Goal: Find specific page/section: Find specific page/section

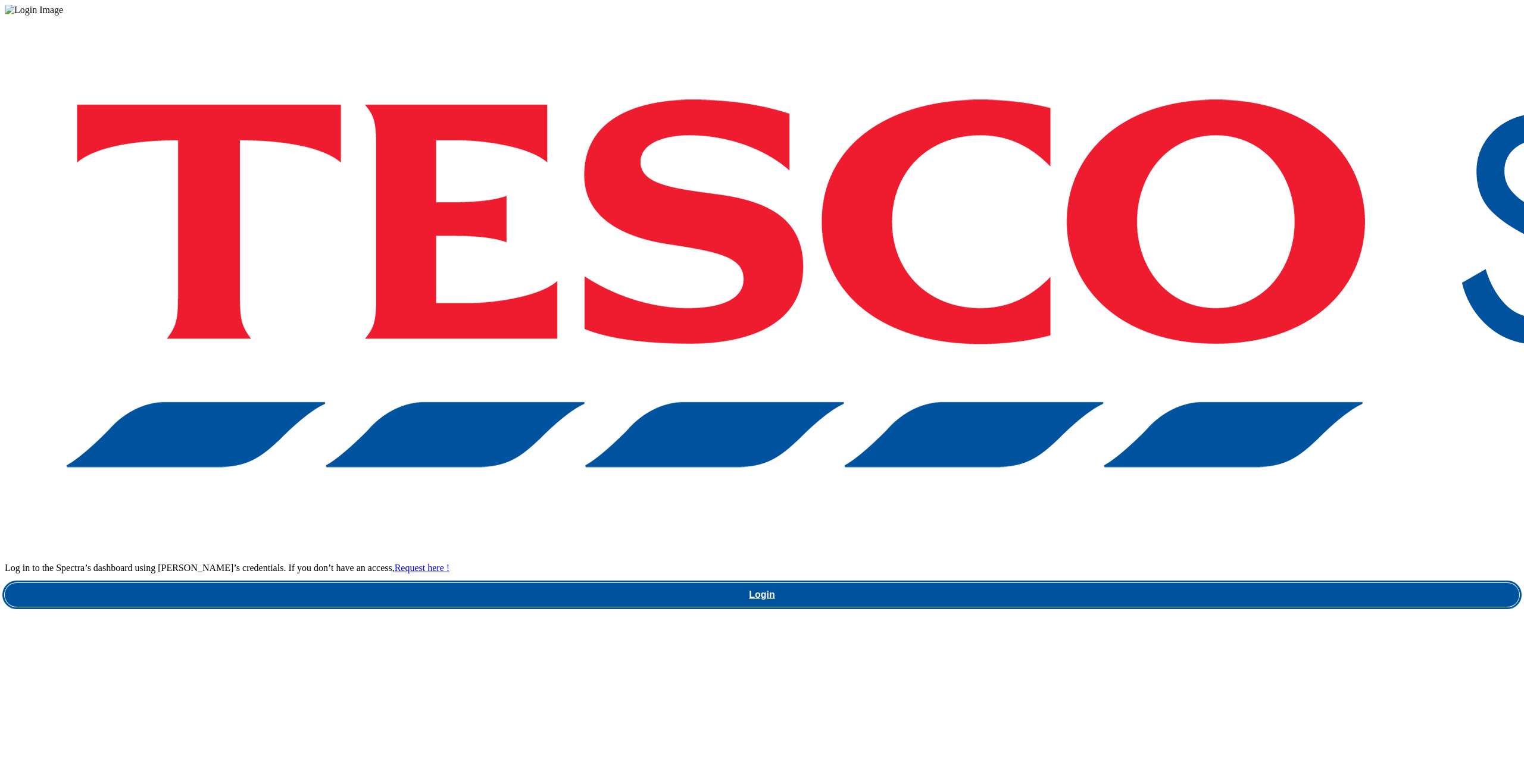
click at [1165, 583] on link "Login" at bounding box center [762, 595] width 1514 height 24
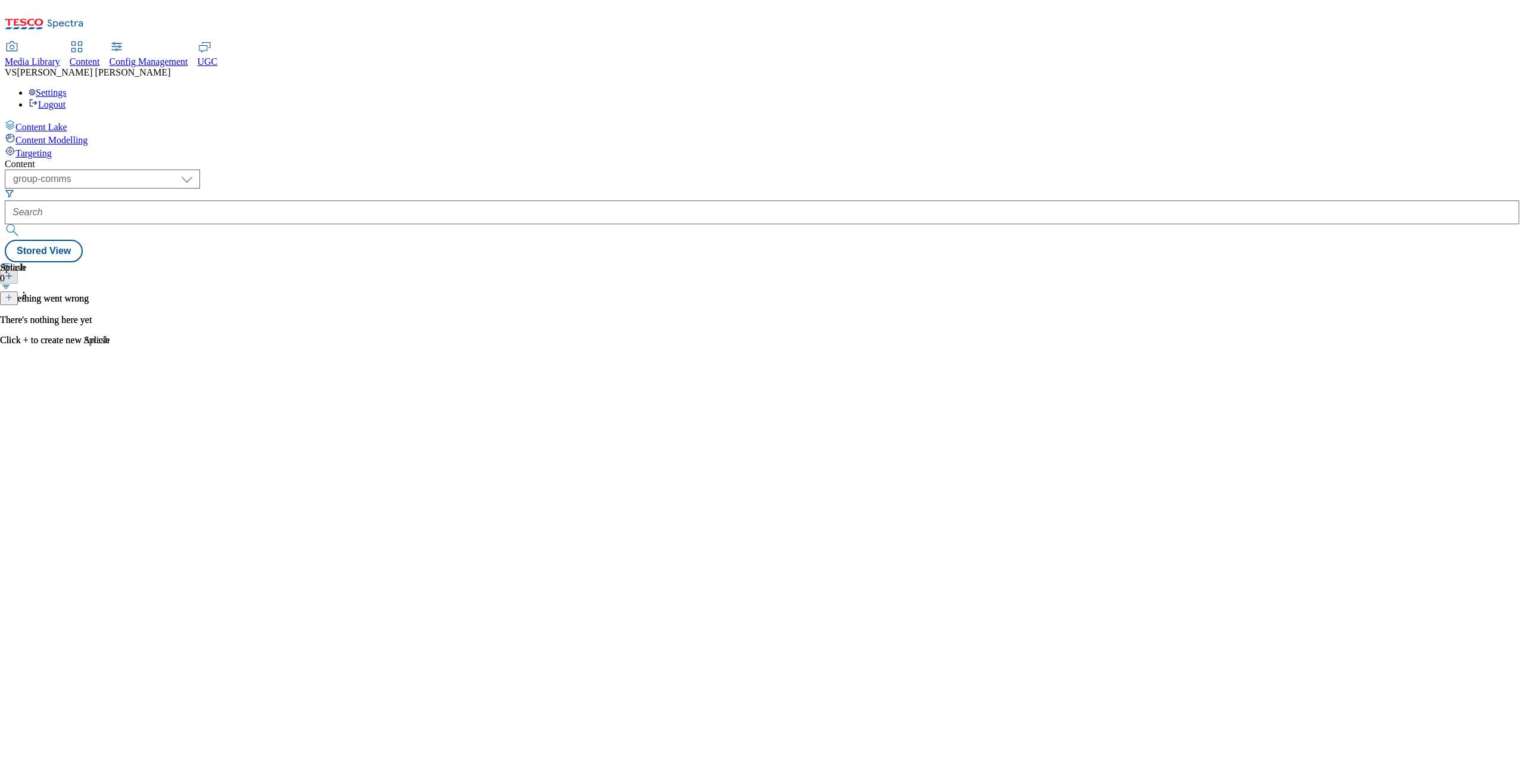
click at [1470, 87] on div "Settings Logout" at bounding box center [762, 98] width 1514 height 23
click at [1161, 169] on div "( optional ) dotcom-cz dotcom-hu dotcom-sk fnf-uk ghs-roi ghs-uk group-comms ig…" at bounding box center [762, 216] width 1514 height 93
click at [200, 169] on select "dotcom-cz dotcom-hu dotcom-sk fnf-uk ghs-roi ghs-uk group-comms ighs-cz ighs-hu…" at bounding box center [102, 178] width 195 height 19
select select "ighs-hu"
click at [155, 169] on select "dotcom-cz dotcom-hu dotcom-sk fnf-uk ghs-roi ghs-uk group-comms ighs-cz ighs-hu…" at bounding box center [102, 178] width 195 height 19
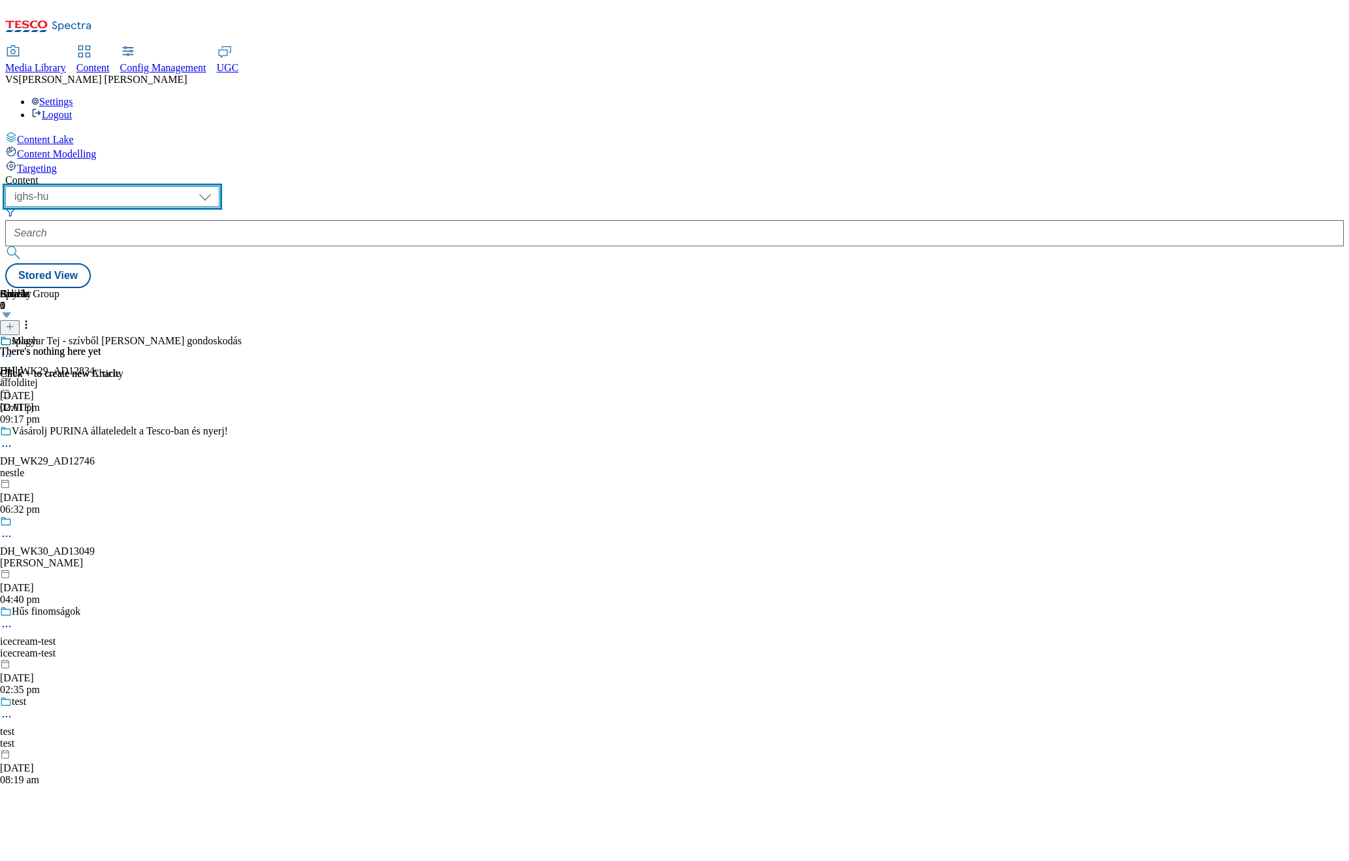
click at [220, 186] on select "dotcom-cz dotcom-hu dotcom-sk fnf-uk ghs-roi ghs-uk group-comms ighs-cz ighs-hu…" at bounding box center [112, 196] width 214 height 21
select select "group-comms"
click at [170, 186] on select "dotcom-cz dotcom-hu dotcom-sk fnf-uk ghs-roi ghs-uk group-comms ighs-cz ighs-hu…" at bounding box center [112, 196] width 214 height 21
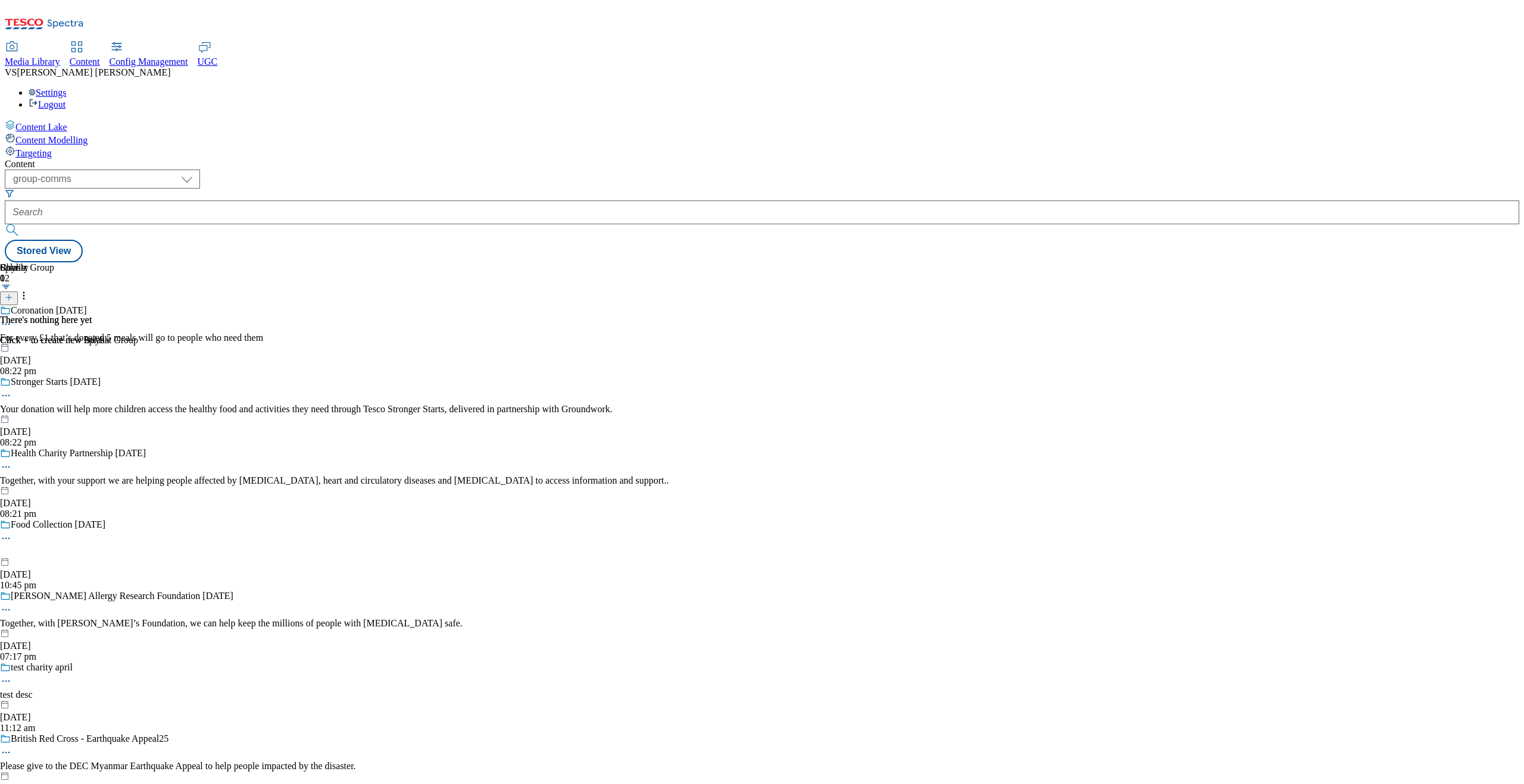
click at [1229, 87] on div "Settings Logout" at bounding box center [762, 98] width 1514 height 23
click at [66, 87] on link "Settings" at bounding box center [47, 92] width 38 height 10
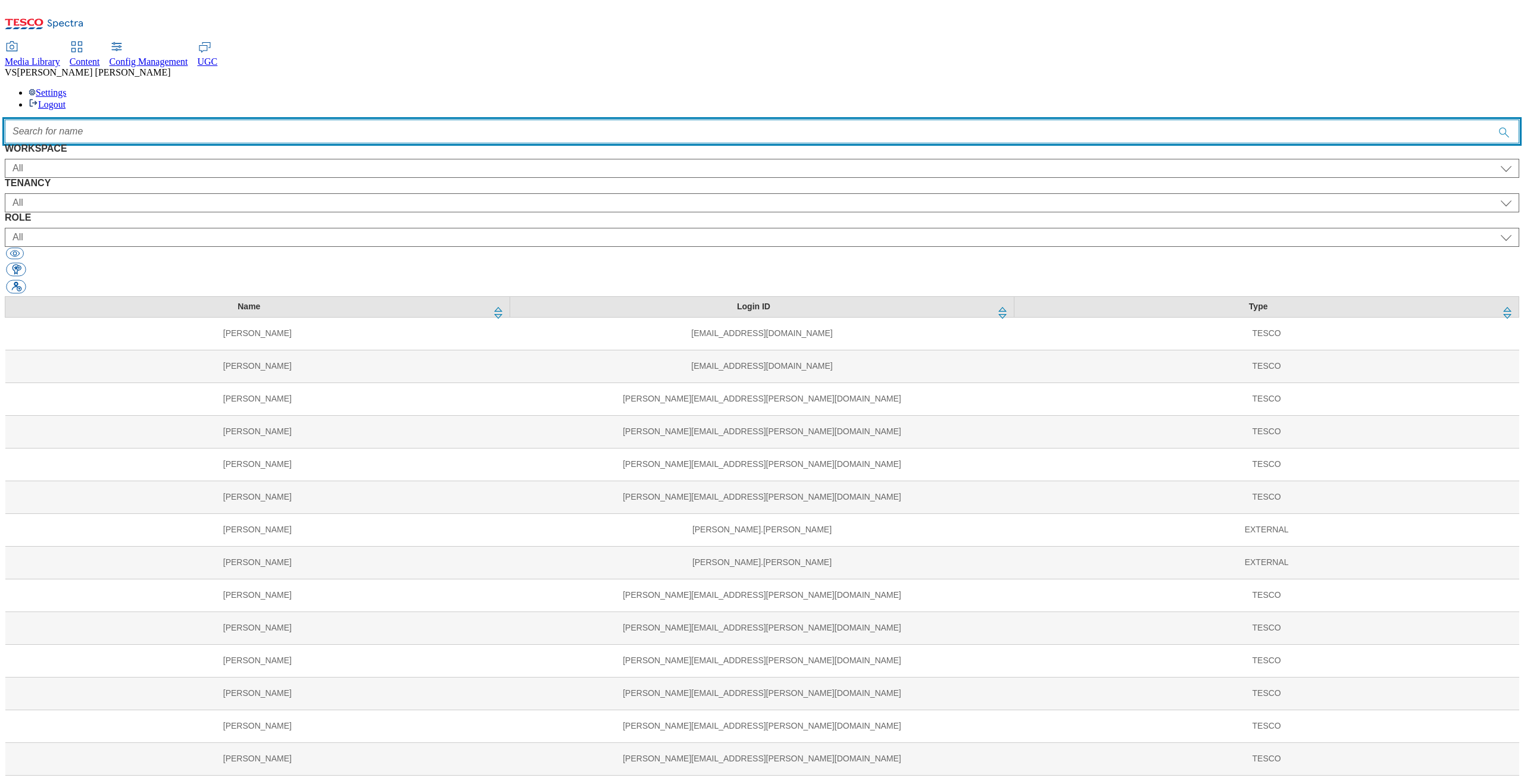
click at [543, 119] on input "Accessible label text" at bounding box center [762, 131] width 1514 height 24
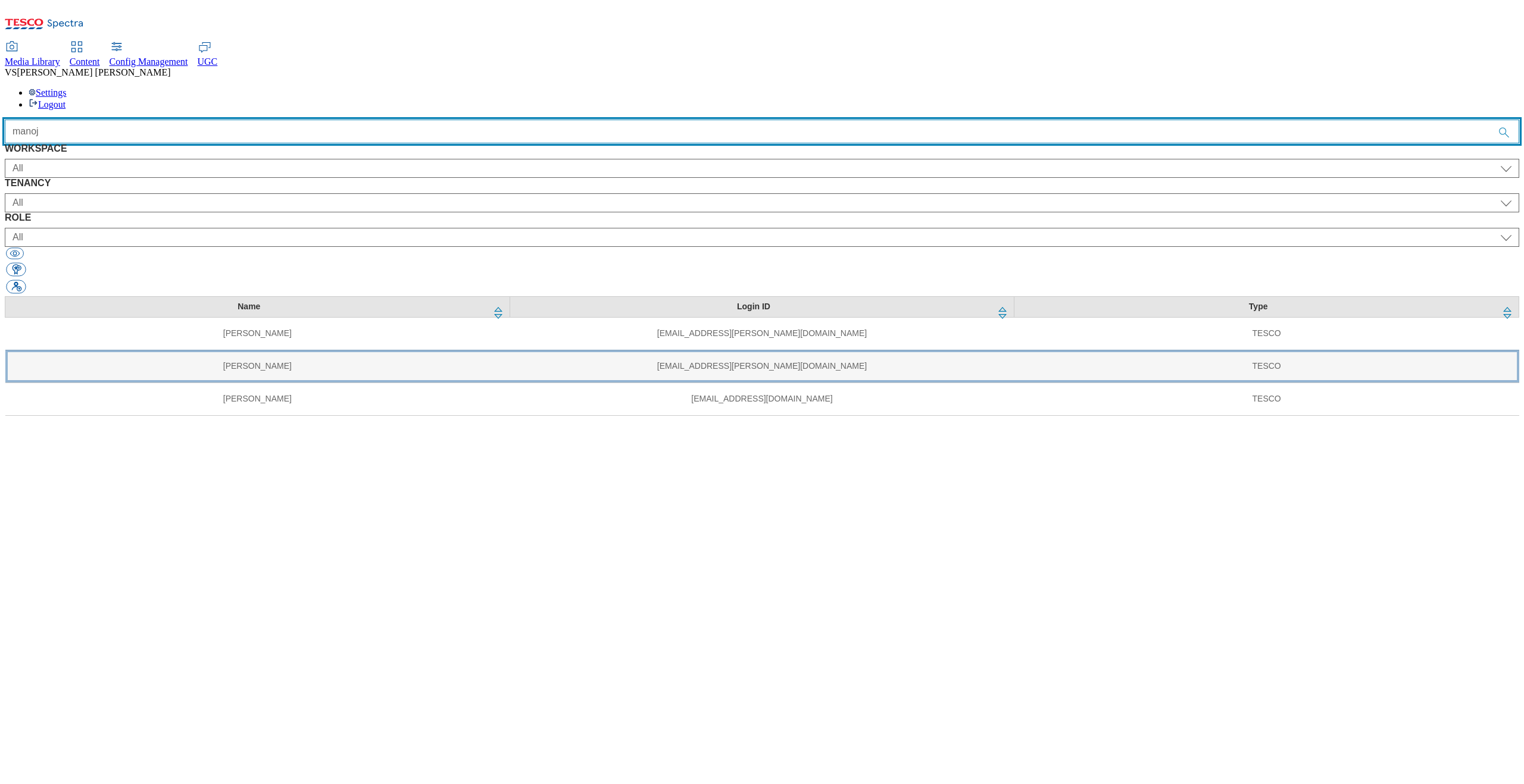
type input "manoj"
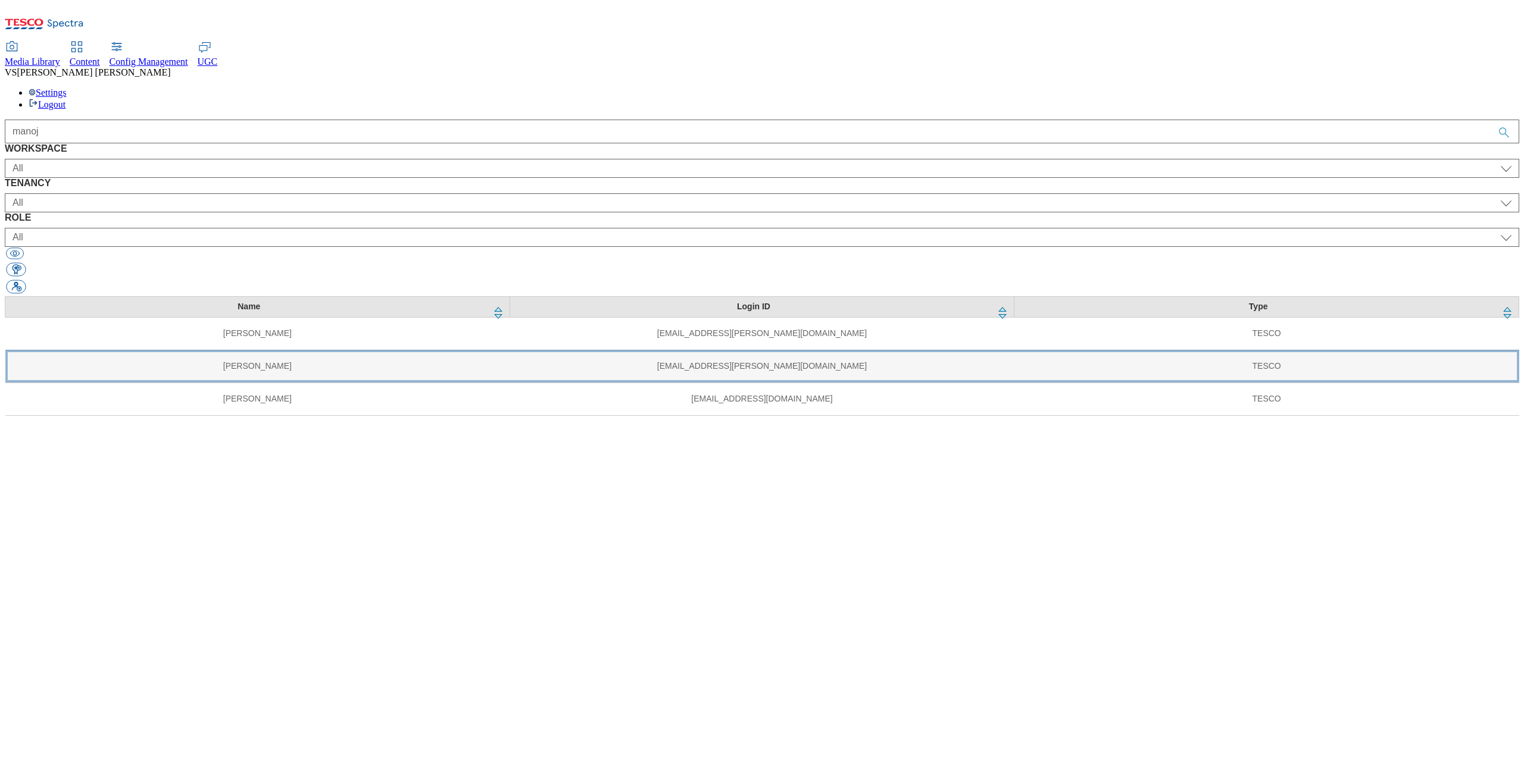
click at [274, 350] on td "Manoj Eshwar" at bounding box center [258, 366] width 505 height 33
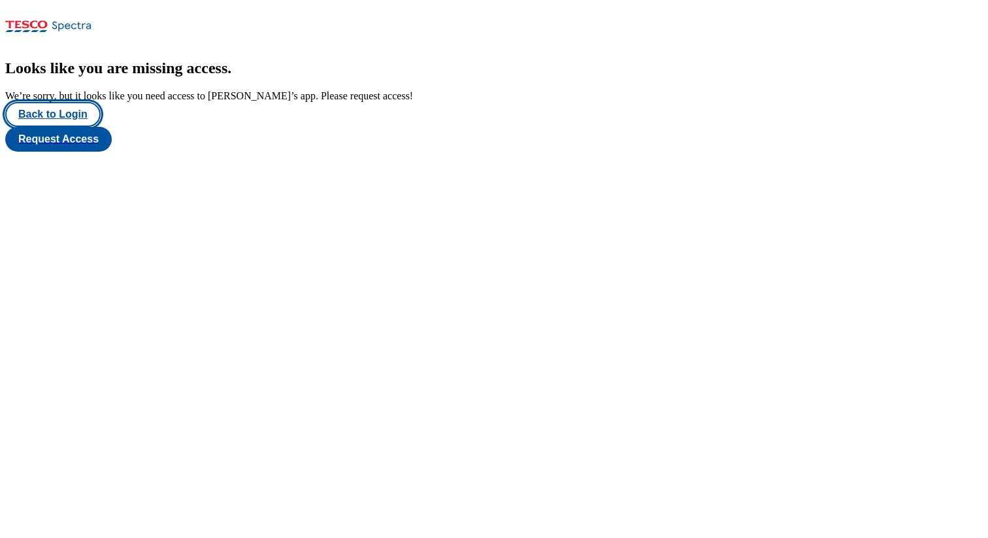
click at [74, 127] on button "Back to Login" at bounding box center [52, 114] width 95 height 25
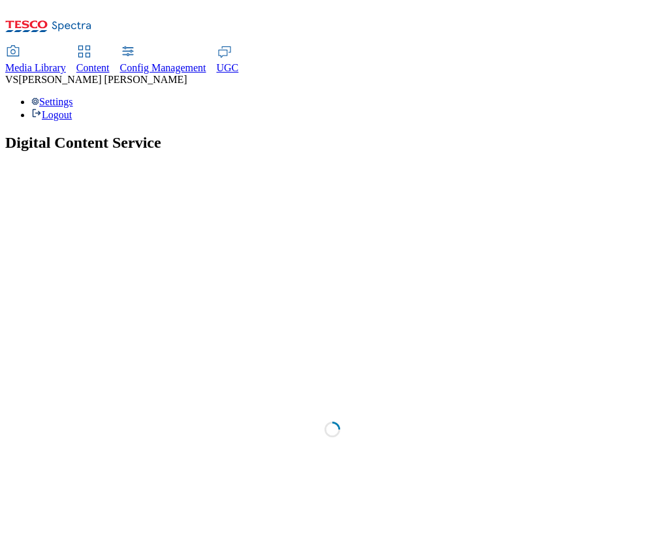
click at [66, 62] on div "Media Library" at bounding box center [35, 68] width 61 height 12
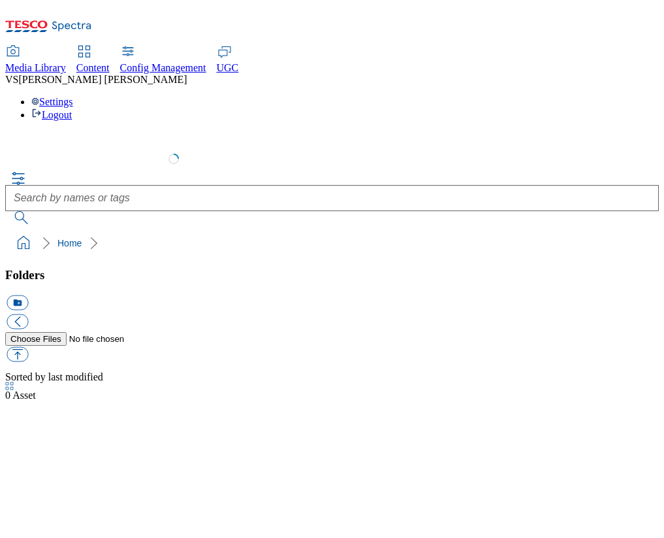
select select "flare-test"
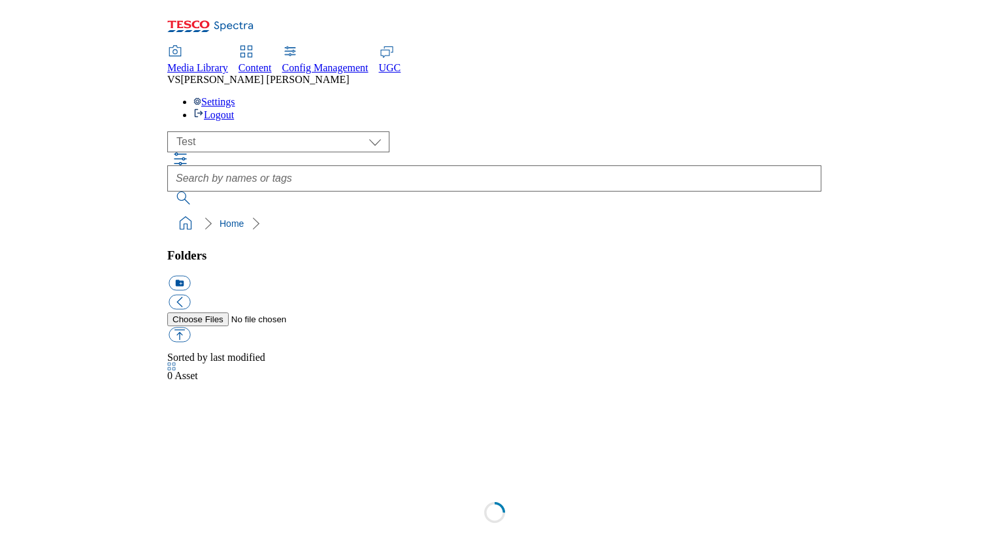
scroll to position [1, 0]
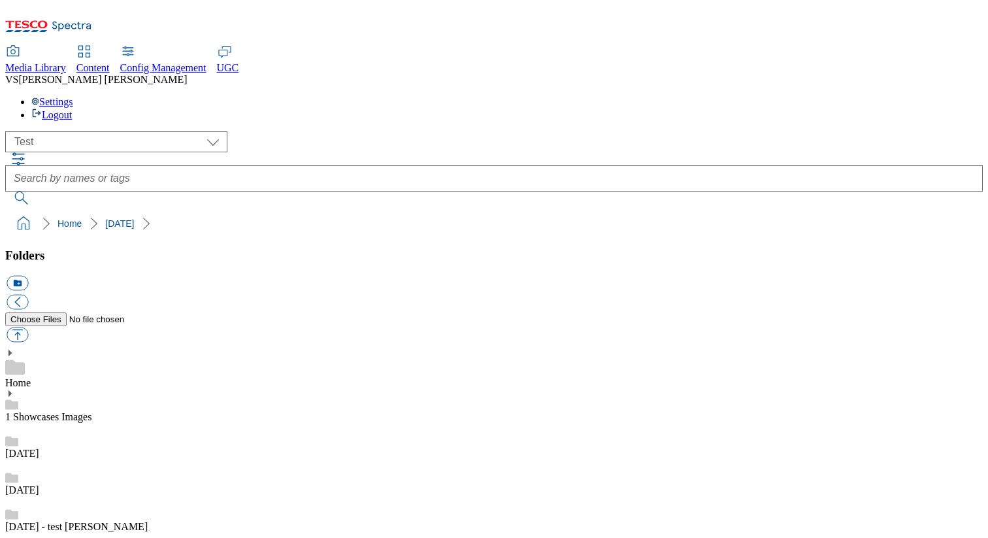
click at [664, 131] on div "( optional ) All all CE Clubcard Boost UK Clubcard Marketing Clubcard ROI clubc…" at bounding box center [493, 167] width 977 height 73
